Goal: Information Seeking & Learning: Learn about a topic

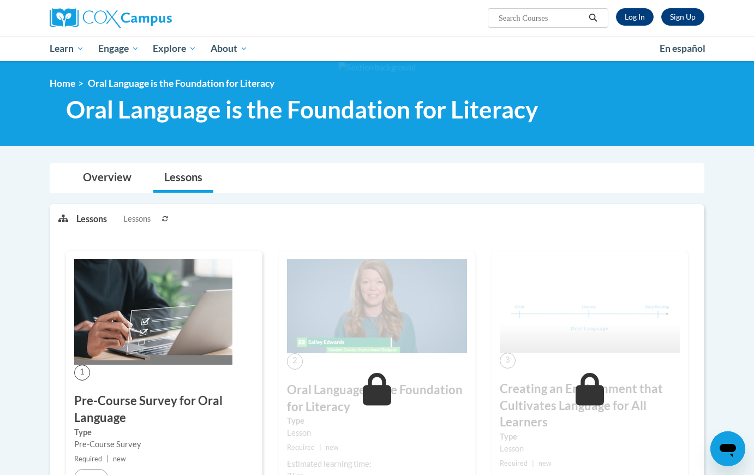
scroll to position [163, 0]
click at [629, 15] on link "Log In" at bounding box center [635, 16] width 38 height 17
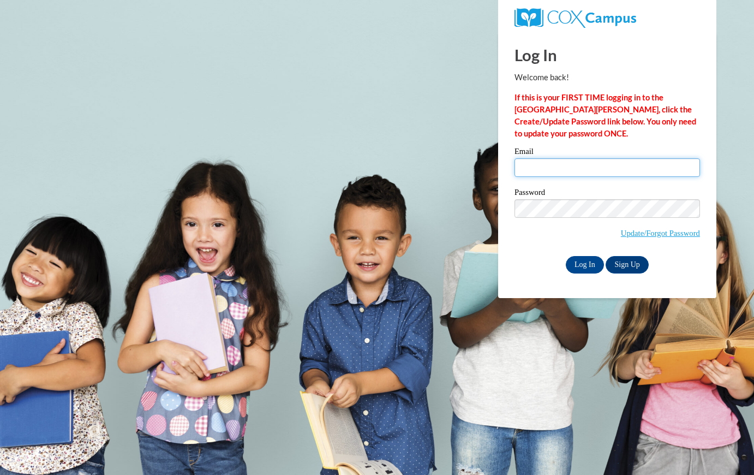
click at [540, 171] on input "Email" at bounding box center [608, 167] width 186 height 19
type input "hesselbacheg@uwplatt.edu"
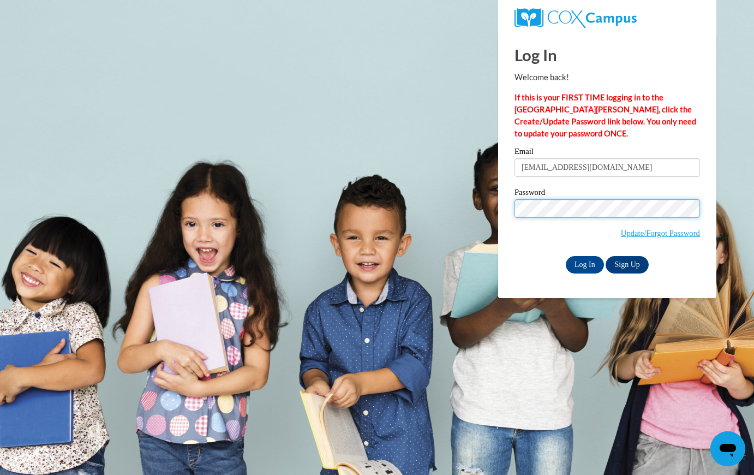
click at [566, 256] on input "Log In" at bounding box center [585, 264] width 38 height 17
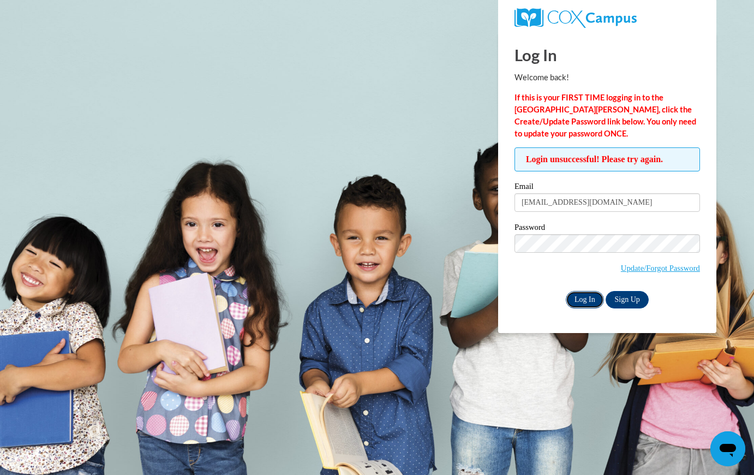
click at [581, 294] on input "Log In" at bounding box center [585, 299] width 38 height 17
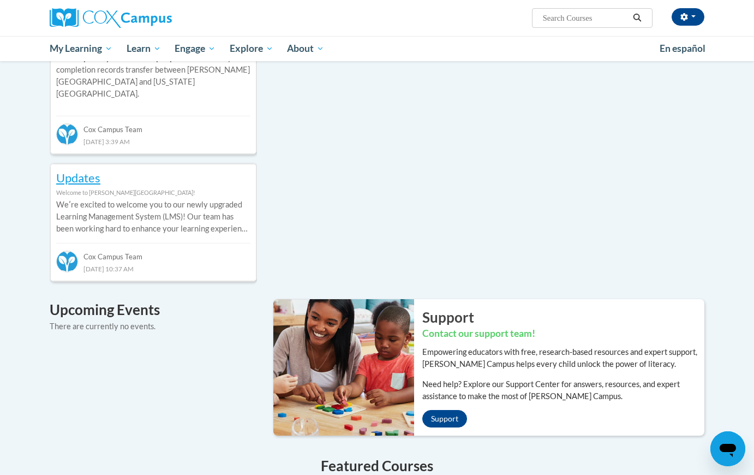
scroll to position [338, 0]
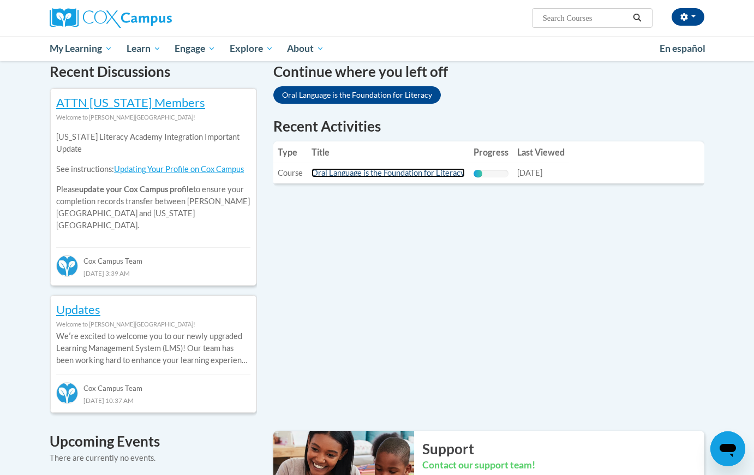
click at [378, 175] on link "Oral Language is the Foundation for Literacy" at bounding box center [388, 172] width 153 height 9
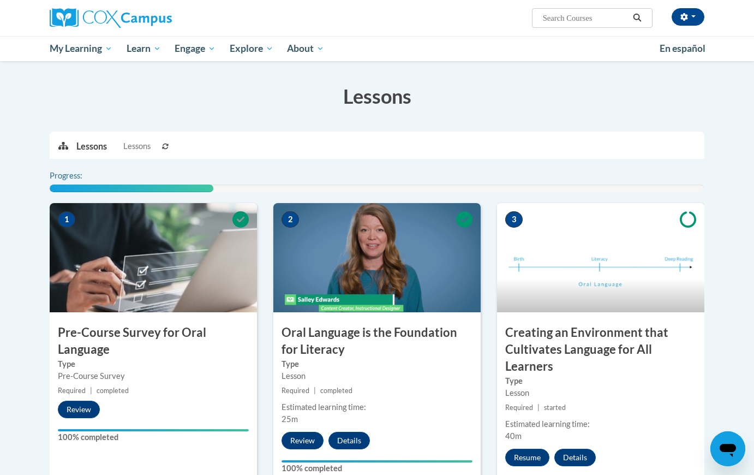
scroll to position [166, 0]
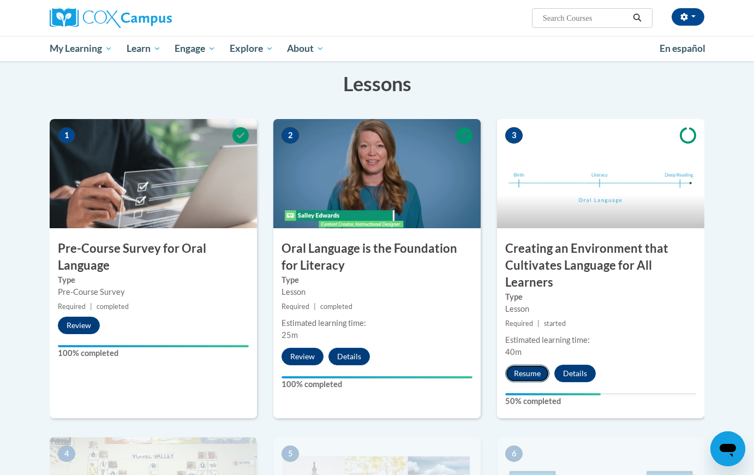
click at [528, 374] on button "Resume" at bounding box center [527, 373] width 44 height 17
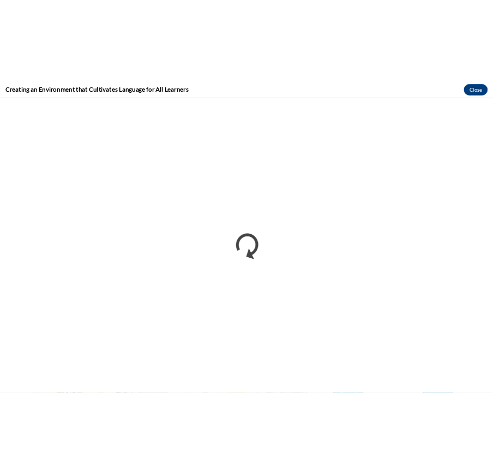
scroll to position [163, 0]
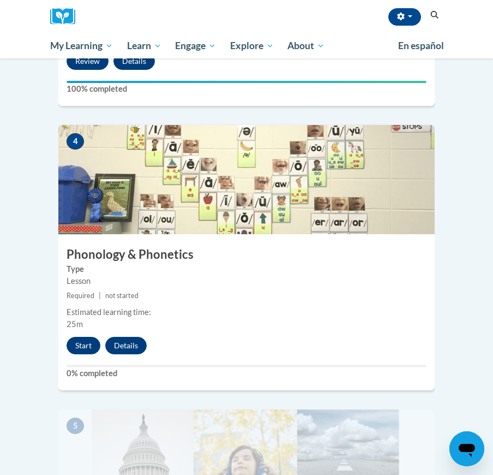
scroll to position [1080, 0]
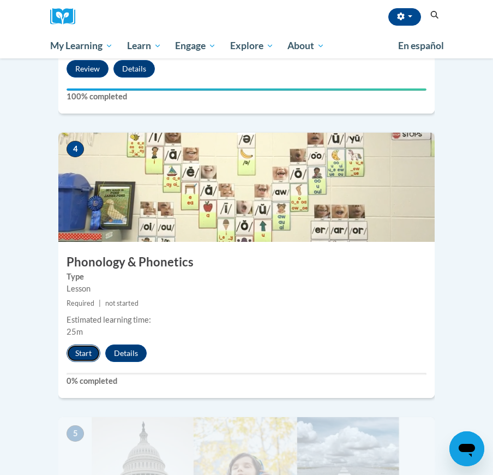
click at [82, 344] on button "Start" at bounding box center [84, 352] width 34 height 17
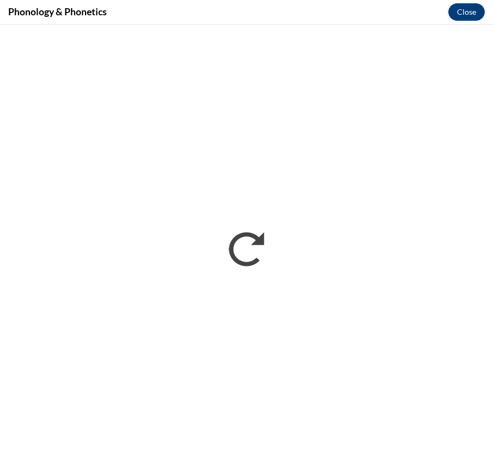
scroll to position [0, 0]
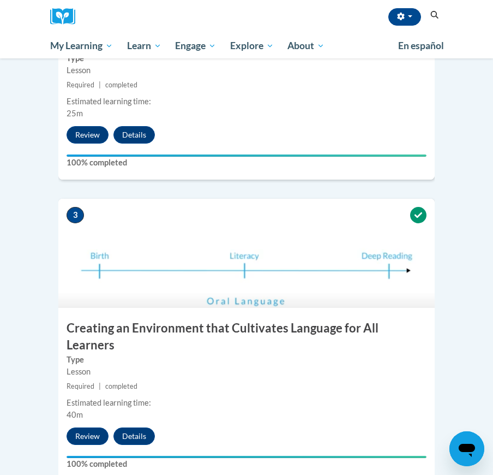
scroll to position [951, 0]
